Goal: Information Seeking & Learning: Understand process/instructions

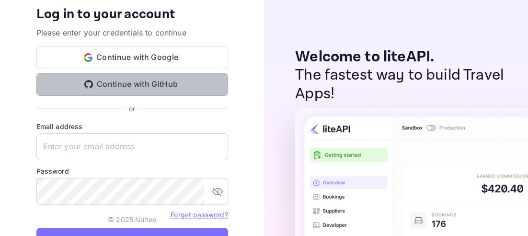
click at [131, 88] on button "Continue with GitHub" at bounding box center [132, 84] width 192 height 23
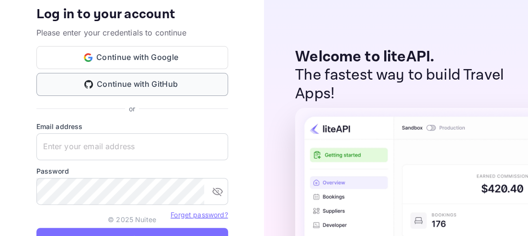
click at [151, 91] on button "Continue with GitHub" at bounding box center [132, 84] width 192 height 23
click at [275, 113] on div "Welcome to liteAPI. The fastest way to build Travel Apps!" at bounding box center [396, 118] width 264 height 236
click at [253, 77] on div "Your account has been created successfully, a confirmation link has been sent t…" at bounding box center [132, 118] width 264 height 236
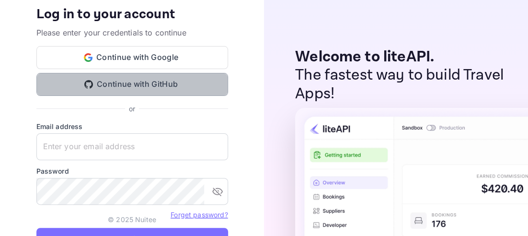
click at [123, 84] on button "Continue with GitHub" at bounding box center [132, 84] width 192 height 23
click at [107, 82] on button "Continue with GitHub" at bounding box center [132, 84] width 192 height 23
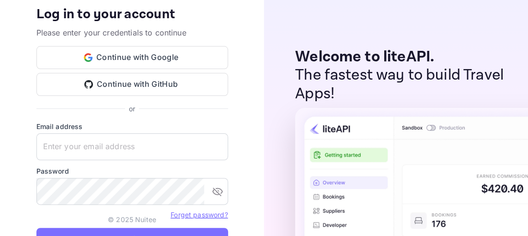
click at [273, 96] on div "Welcome to liteAPI. The fastest way to build Travel Apps!" at bounding box center [396, 118] width 264 height 236
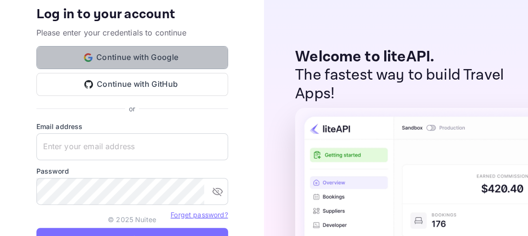
click at [136, 52] on button "Continue with Google" at bounding box center [132, 57] width 192 height 23
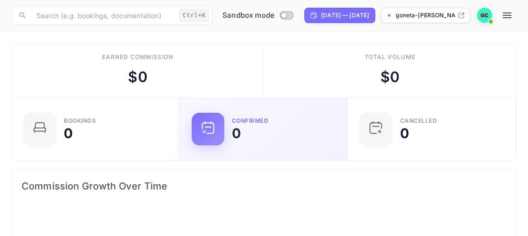
scroll to position [155, 248]
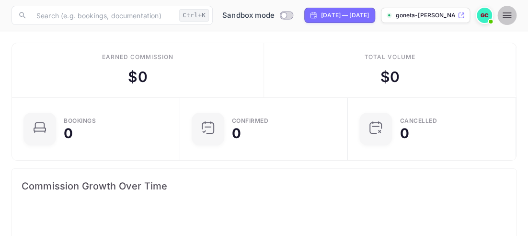
click at [513, 16] on icon "button" at bounding box center [508, 16] width 12 height 12
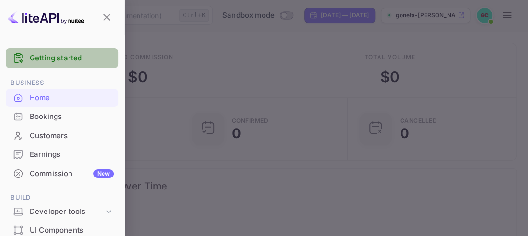
click at [70, 56] on link "Getting started" at bounding box center [72, 58] width 84 height 11
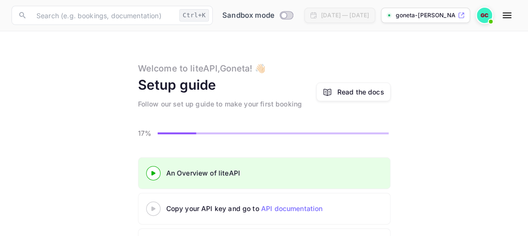
click at [153, 176] on div at bounding box center [154, 173] width 34 height 12
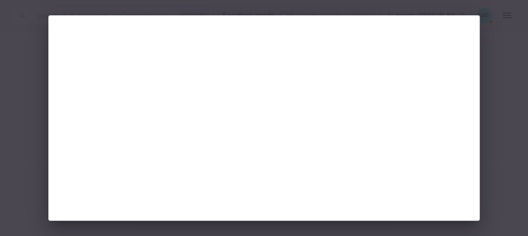
scroll to position [29, 0]
click at [23, 102] on div at bounding box center [264, 118] width 528 height 236
click at [513, 66] on div at bounding box center [264, 118] width 528 height 236
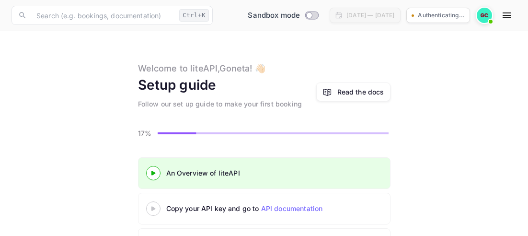
click at [155, 207] on icon at bounding box center [154, 208] width 34 height 5
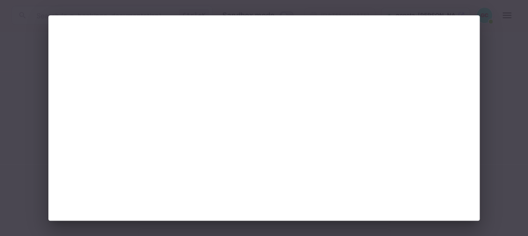
scroll to position [29, 0]
click at [11, 116] on div at bounding box center [264, 118] width 528 height 236
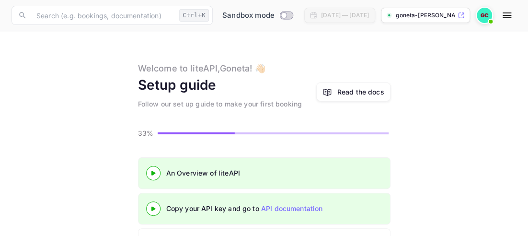
click at [449, 146] on main "Welcome to liteAPI, [PERSON_NAME] ! 👋🏻 Setup guide Follow our set up guide to m…" at bounding box center [264, 206] width 528 height 351
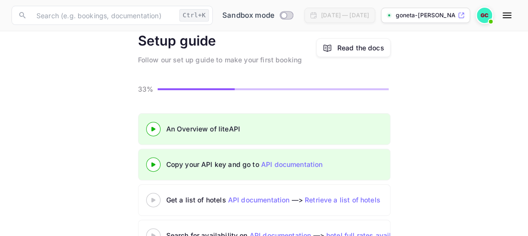
scroll to position [52, 0]
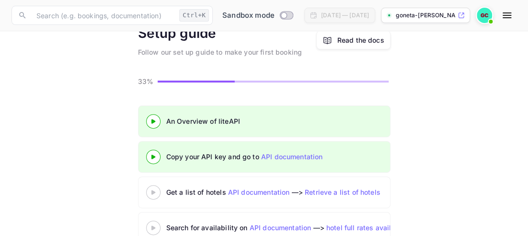
click at [154, 191] on 3 at bounding box center [153, 192] width 4 height 4
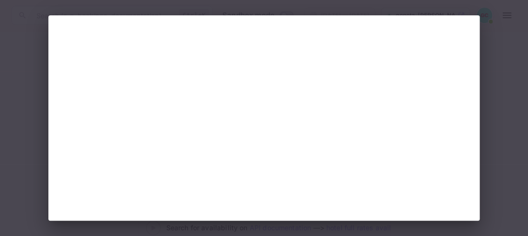
scroll to position [29, 0]
click at [38, 87] on div at bounding box center [264, 118] width 528 height 236
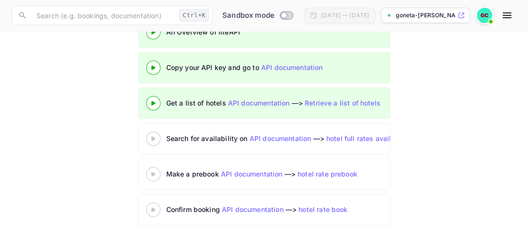
scroll to position [143, 0]
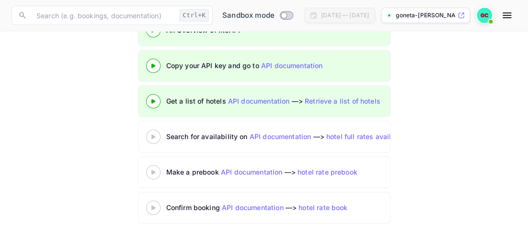
click at [152, 135] on 3 at bounding box center [153, 136] width 4 height 4
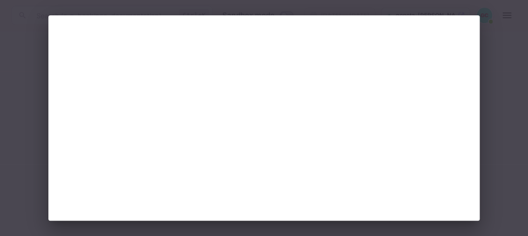
scroll to position [29, 0]
click at [13, 15] on div at bounding box center [264, 118] width 528 height 236
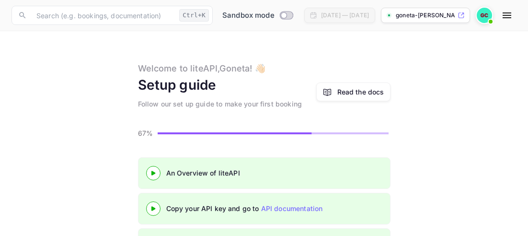
scroll to position [143, 0]
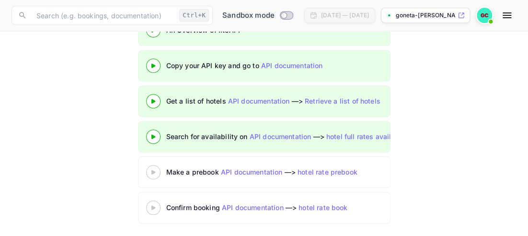
click at [85, 151] on div "An Overview of liteAPI Copy your API key and go to API documentation Get a list…" at bounding box center [264, 120] width 505 height 213
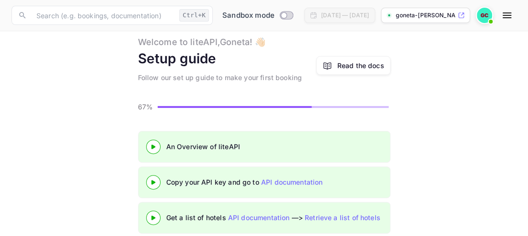
scroll to position [0, 0]
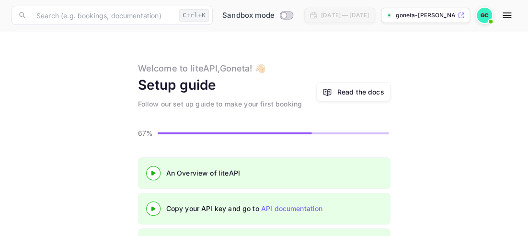
click at [504, 15] on icon "button" at bounding box center [507, 15] width 9 height 6
